Goal: Information Seeking & Learning: Learn about a topic

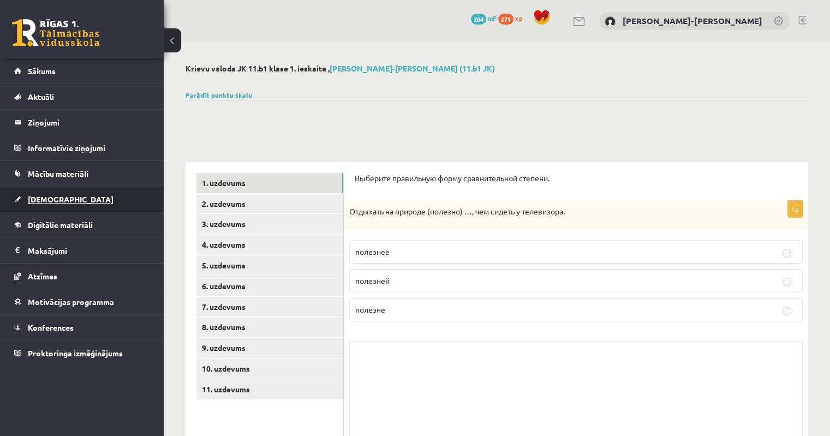
click at [44, 202] on span "[DEMOGRAPHIC_DATA]" at bounding box center [71, 199] width 86 height 10
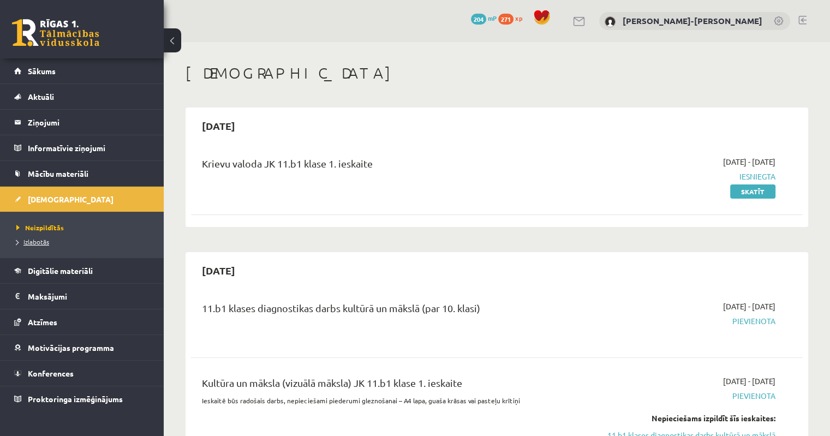
click at [34, 246] on link "Izlabotās" at bounding box center [84, 242] width 136 height 10
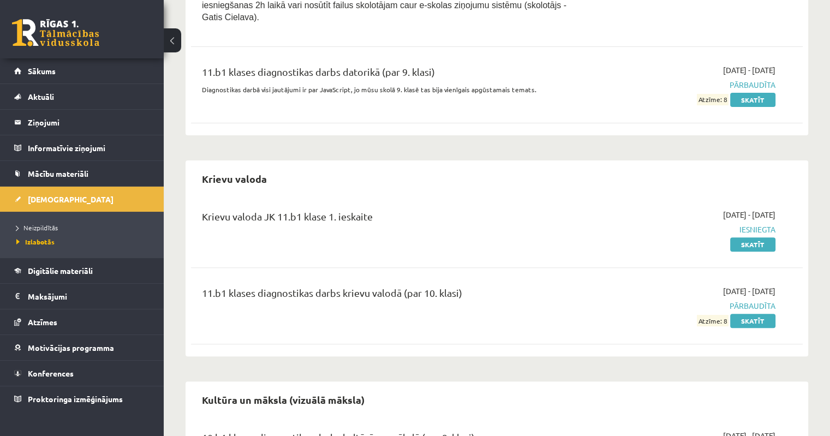
scroll to position [186, 0]
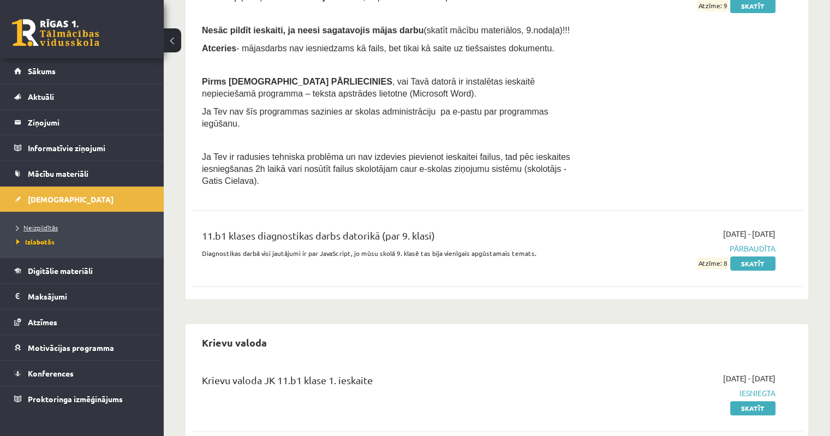
click at [33, 230] on span "Neizpildītās" at bounding box center [36, 227] width 41 height 9
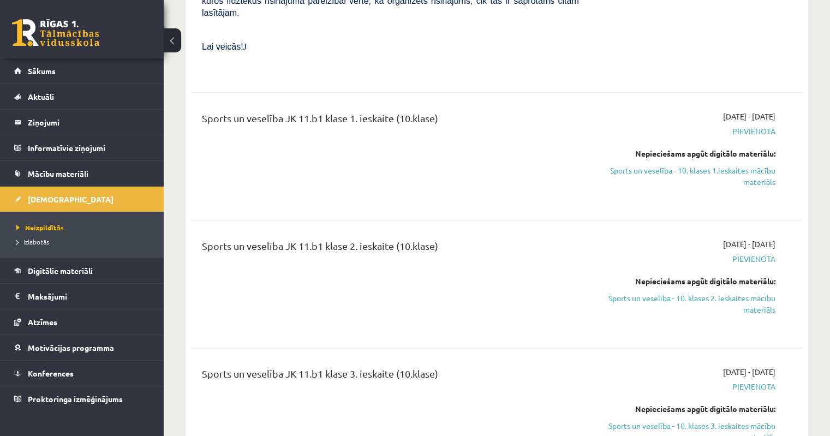
scroll to position [2019, 0]
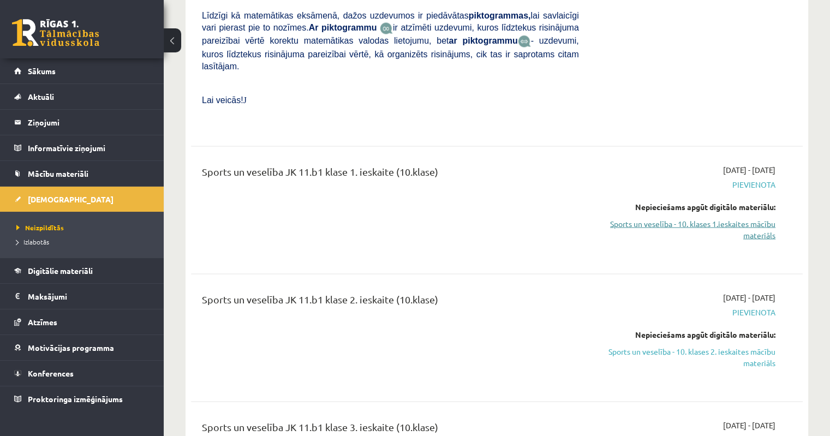
click at [755, 218] on link "Sports un veselība - 10. klases 1.ieskaites mācību materiāls" at bounding box center [685, 229] width 180 height 23
click at [749, 178] on span "Pievienota" at bounding box center [685, 183] width 180 height 11
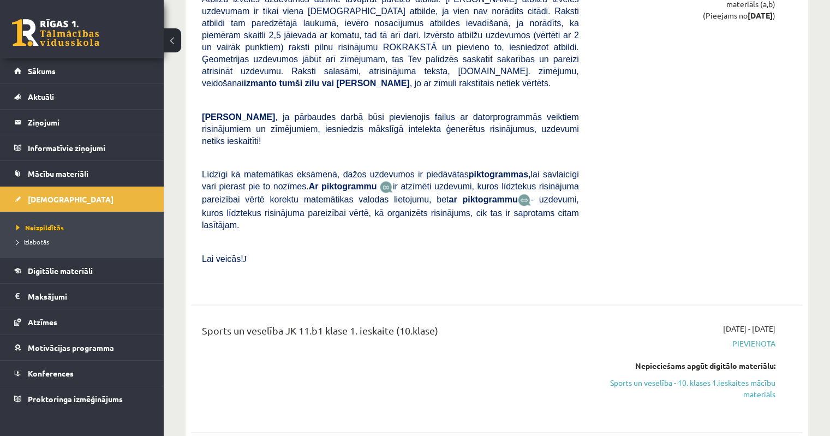
scroll to position [1856, 0]
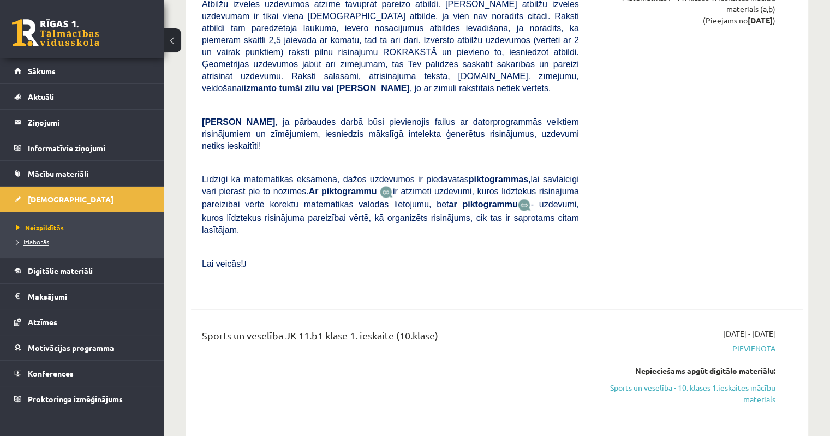
click at [33, 245] on link "Izlabotās" at bounding box center [84, 242] width 136 height 10
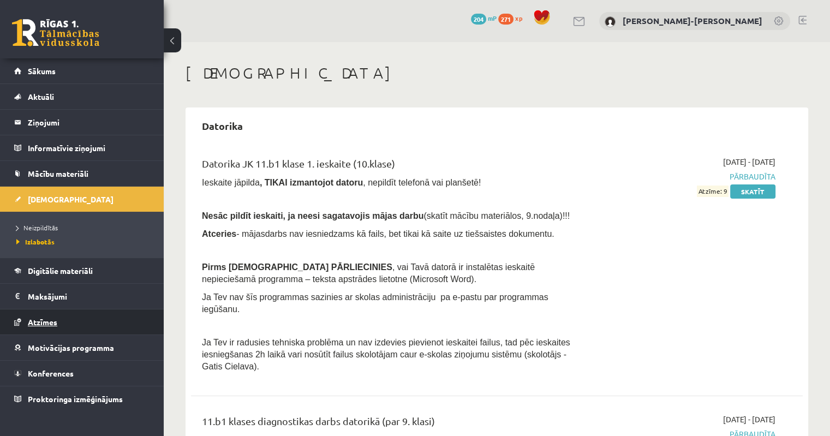
click at [41, 326] on link "Atzīmes" at bounding box center [82, 321] width 136 height 25
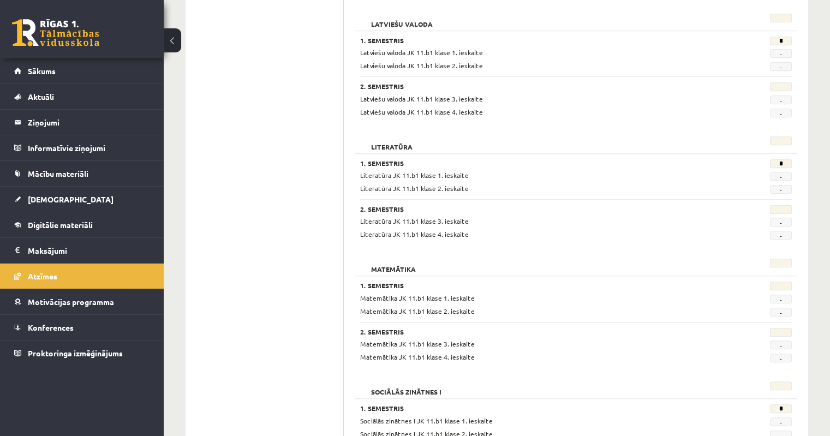
scroll to position [613, 0]
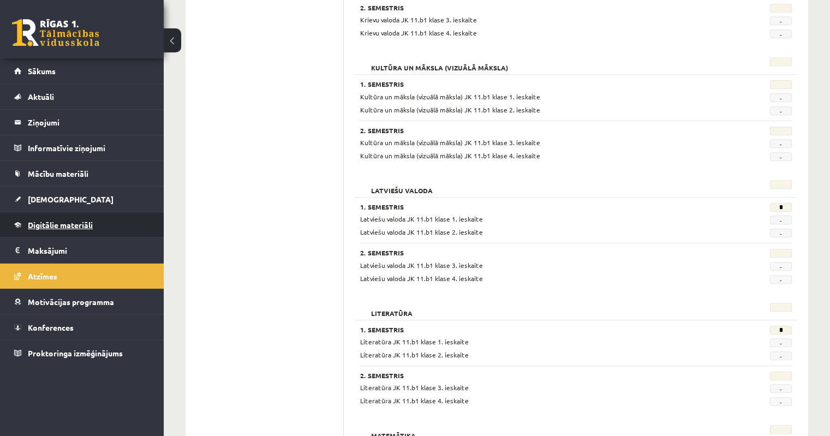
click at [56, 224] on span "Digitālie materiāli" at bounding box center [60, 225] width 65 height 10
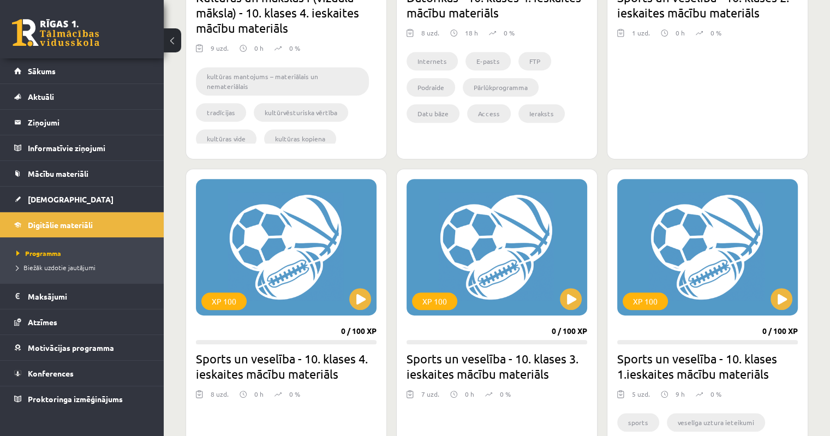
scroll to position [613, 0]
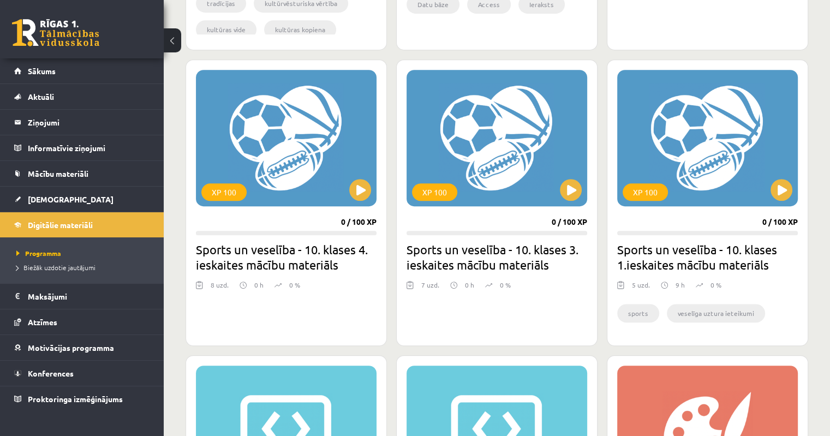
click at [718, 254] on h2 "Sports un veselība - 10. klases 1.ieskaites mācību materiāls" at bounding box center [707, 257] width 181 height 31
click at [701, 316] on li "veselīga uztura ieteikumi" at bounding box center [716, 313] width 98 height 19
click at [784, 193] on button at bounding box center [782, 190] width 22 height 22
click at [579, 187] on button at bounding box center [571, 190] width 22 height 22
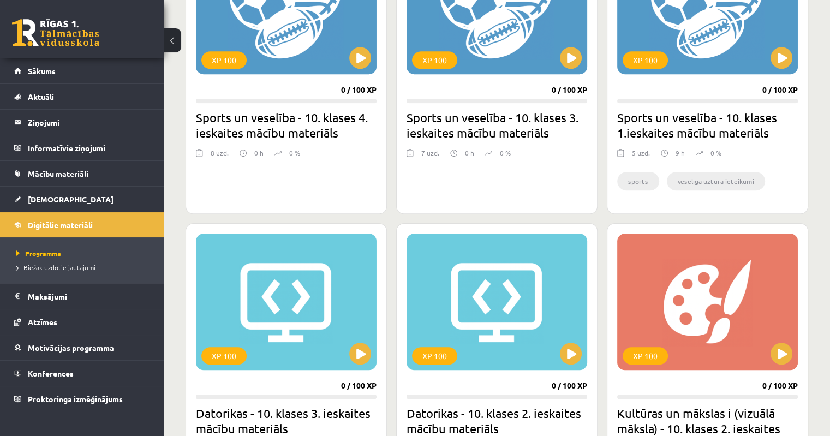
scroll to position [886, 0]
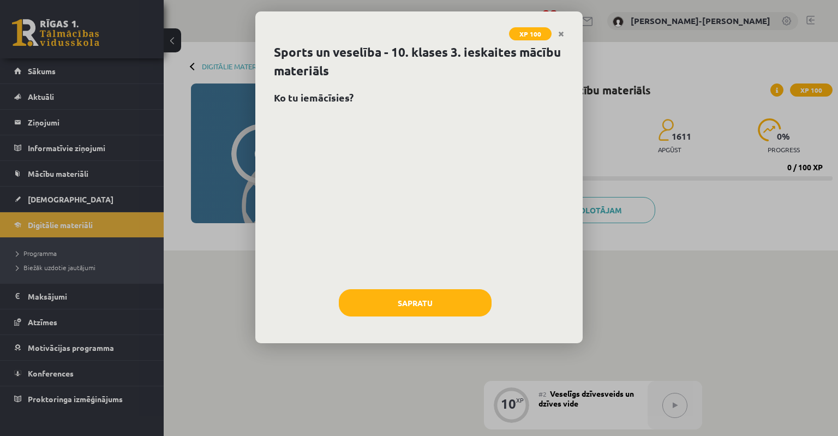
click at [560, 34] on icon "Close" at bounding box center [561, 35] width 6 height 8
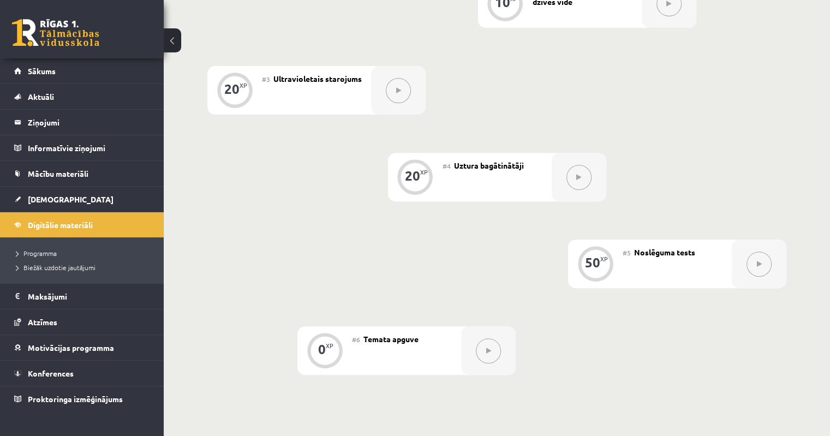
scroll to position [313, 0]
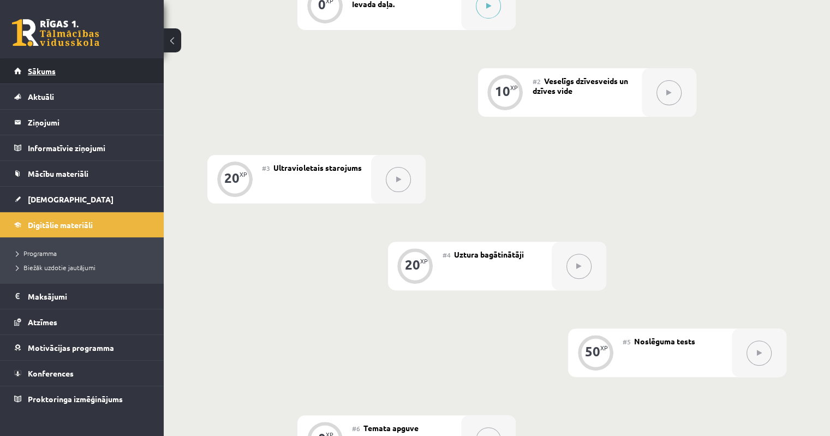
click at [45, 67] on span "Sākums" at bounding box center [42, 71] width 28 height 10
